Goal: Navigation & Orientation: Find specific page/section

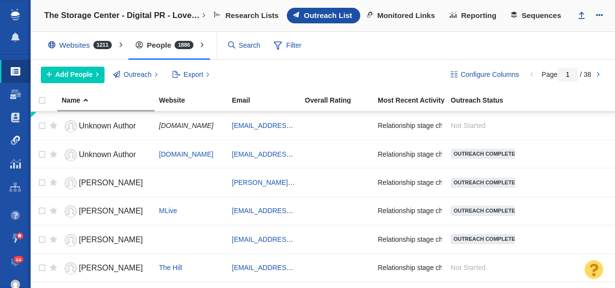
click at [14, 143] on span at bounding box center [16, 141] width 10 height 10
click at [14, 141] on span at bounding box center [16, 141] width 10 height 10
